Goal: Check status: Check status

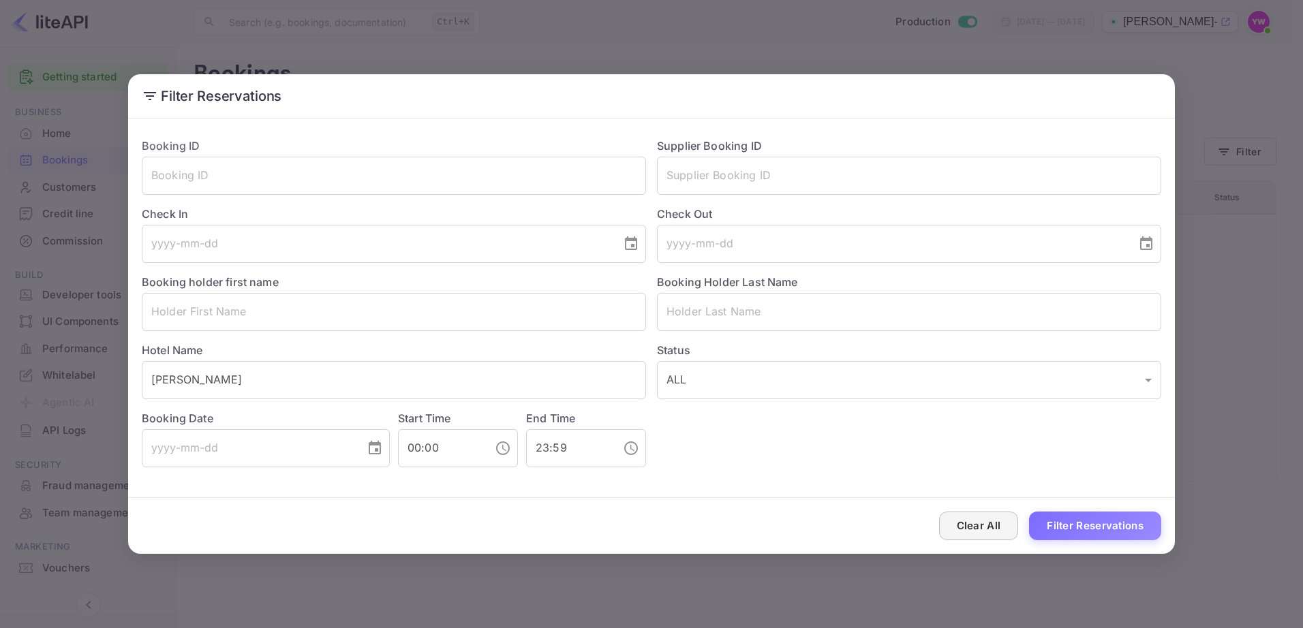
click at [1000, 531] on button "Clear All" at bounding box center [979, 526] width 80 height 29
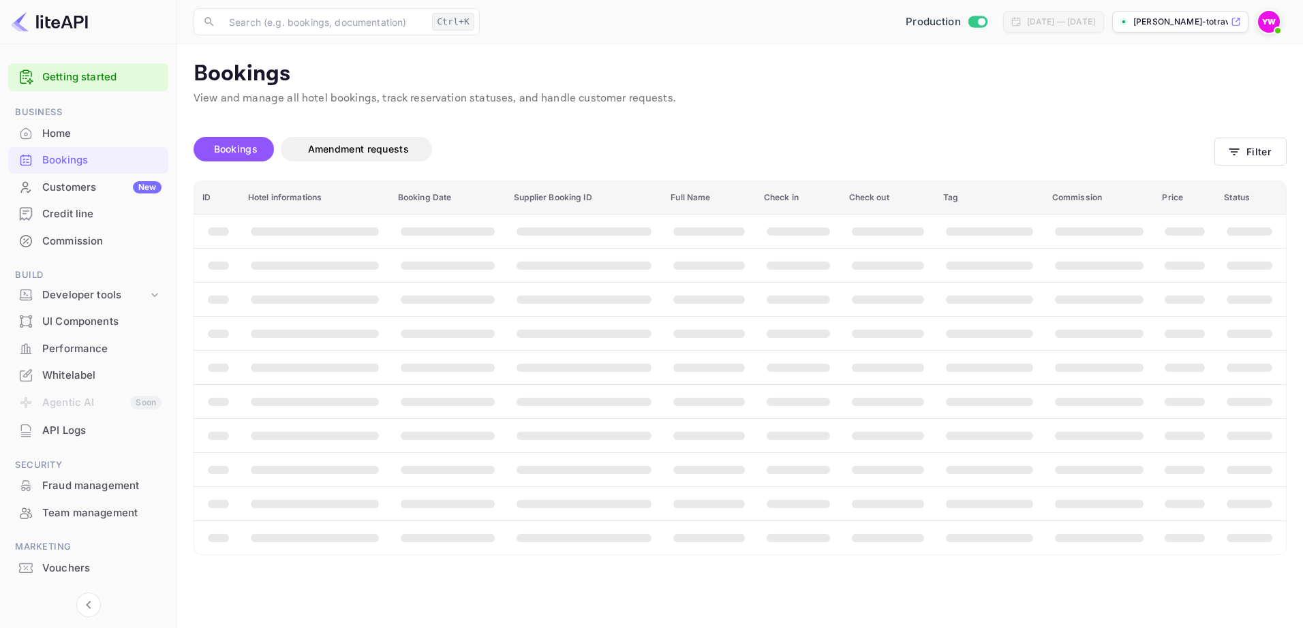
click at [74, 158] on div "Bookings" at bounding box center [101, 161] width 119 height 16
click at [1246, 149] on button "Filter" at bounding box center [1250, 152] width 72 height 28
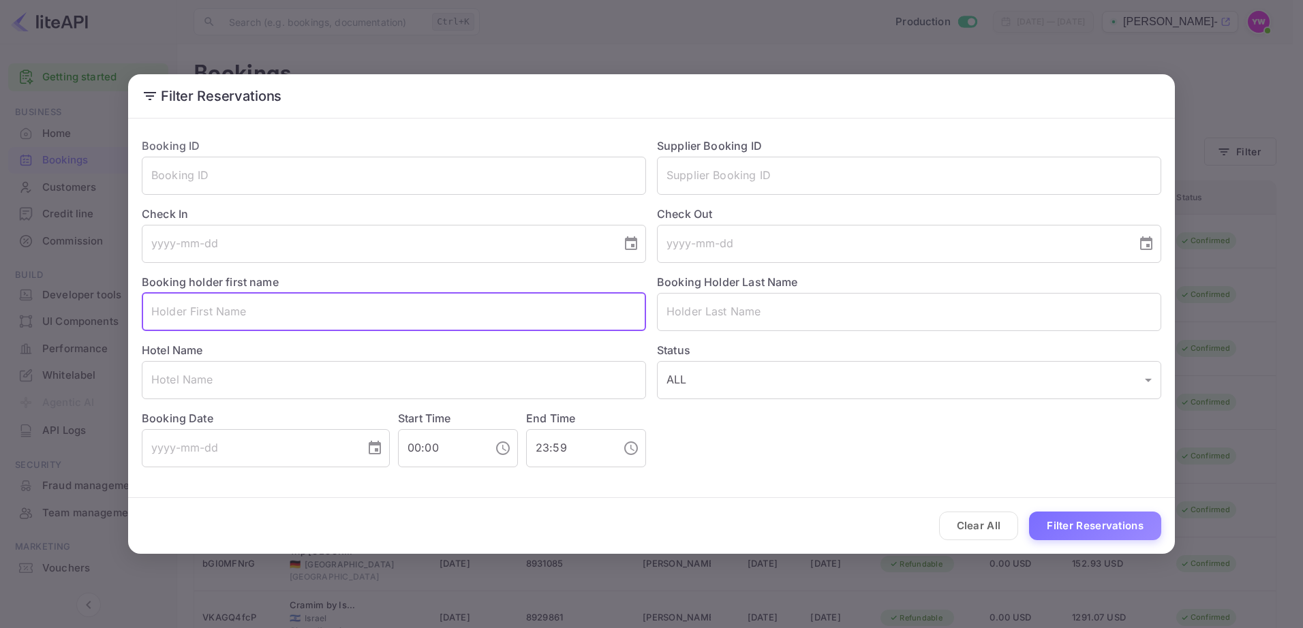
click at [346, 311] on input "text" at bounding box center [394, 312] width 504 height 38
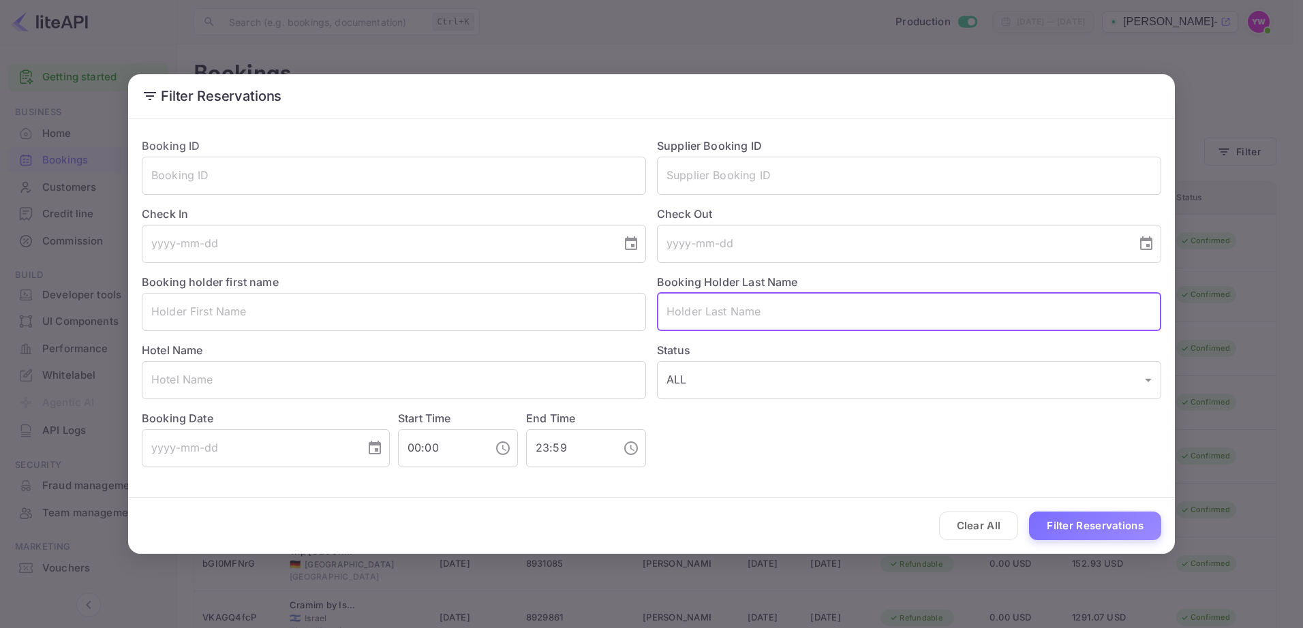
click at [686, 303] on input "text" at bounding box center [909, 312] width 504 height 38
paste input "GANDELMAN"
type input "GANDELMAN"
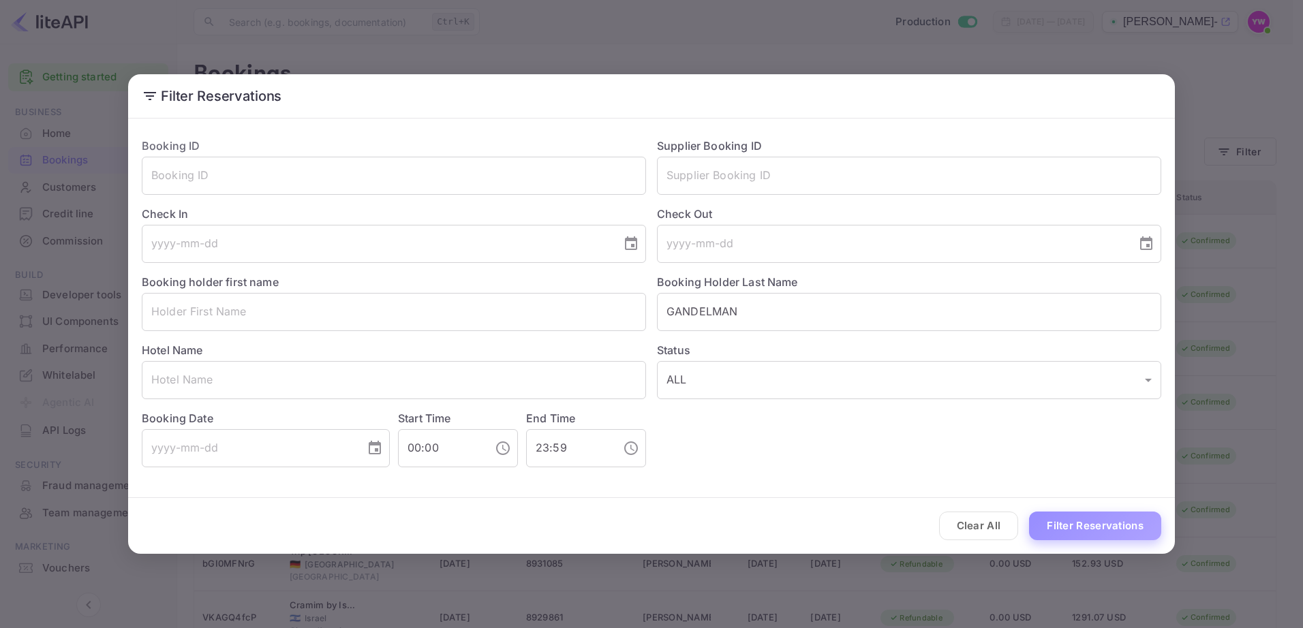
click at [1086, 528] on button "Filter Reservations" at bounding box center [1095, 526] width 132 height 29
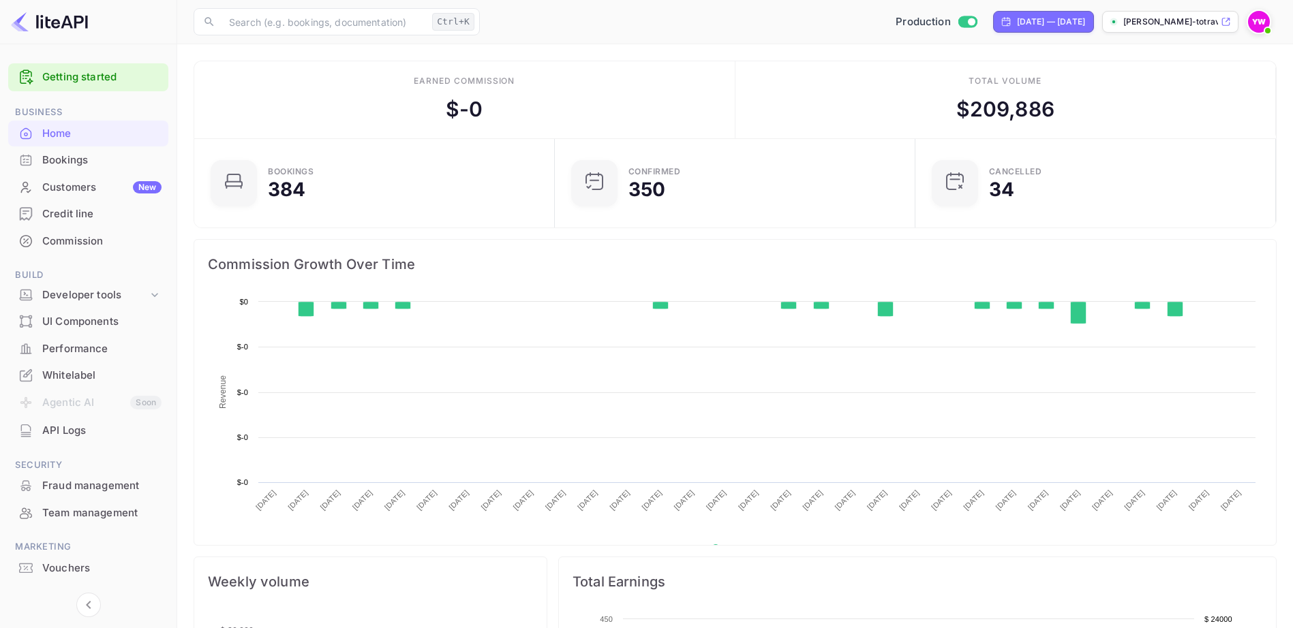
click at [79, 161] on div "Bookings" at bounding box center [101, 161] width 119 height 16
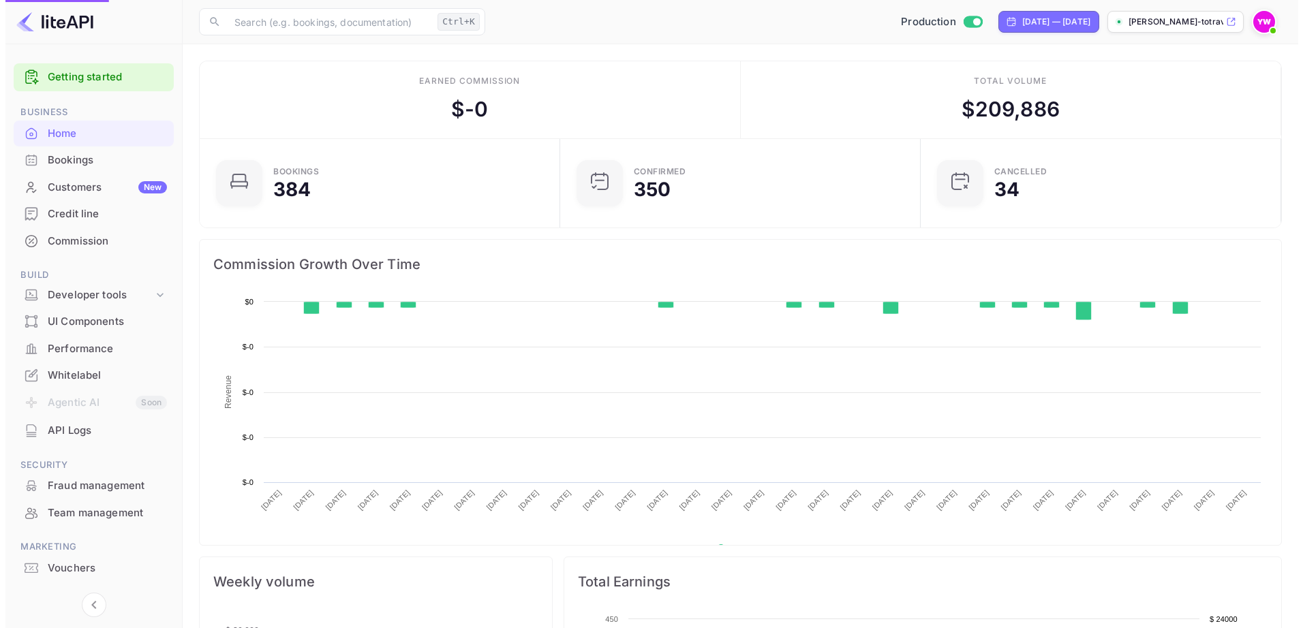
scroll to position [211, 342]
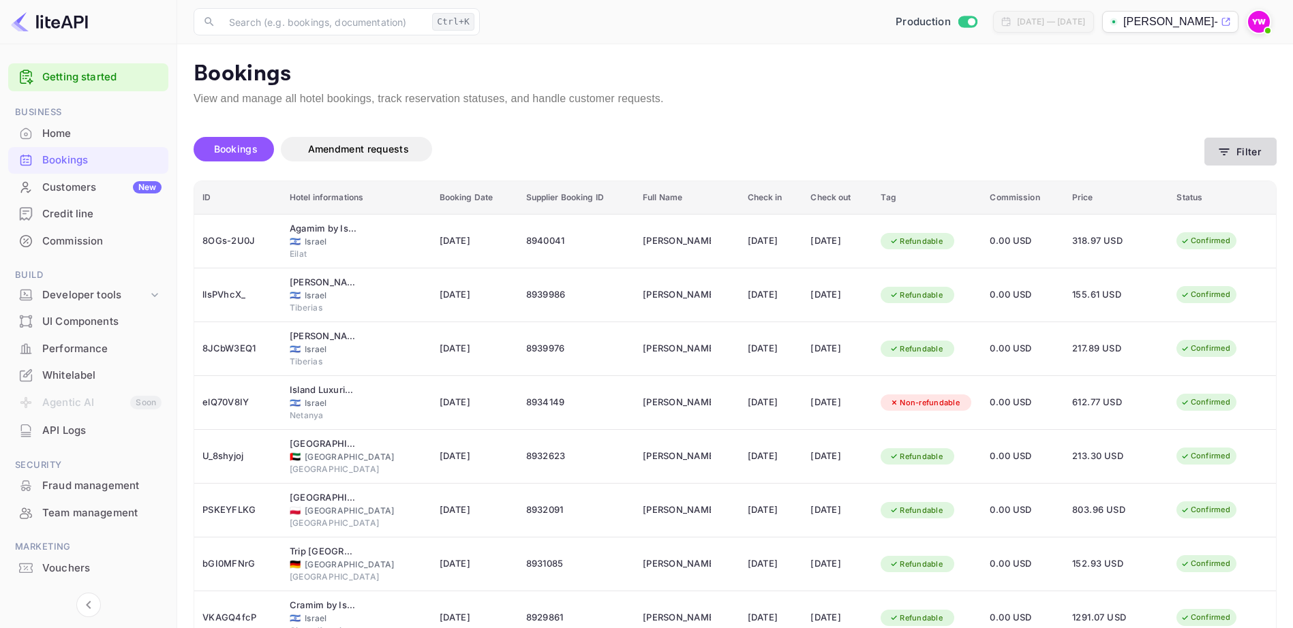
click at [1234, 146] on button "Filter" at bounding box center [1240, 152] width 72 height 28
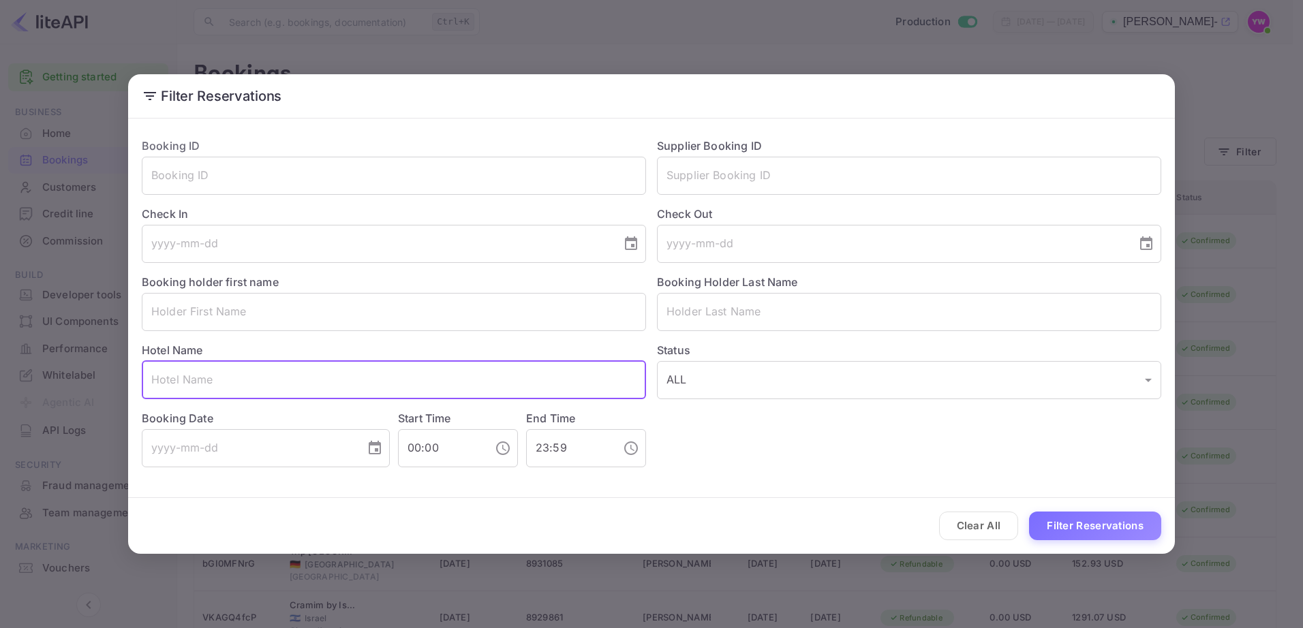
click at [219, 371] on input "text" at bounding box center [394, 380] width 504 height 38
paste input "[PERSON_NAME]"
type input "[PERSON_NAME]"
click at [1097, 530] on button "Filter Reservations" at bounding box center [1095, 526] width 132 height 29
